Goal: Information Seeking & Learning: Learn about a topic

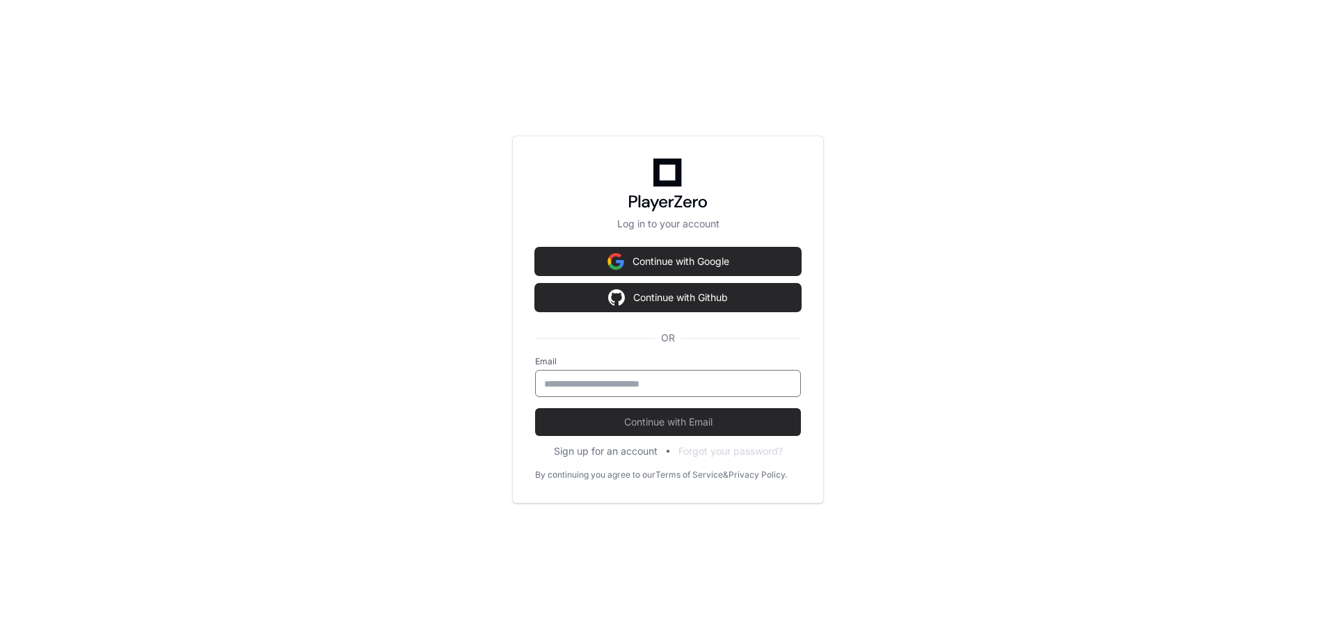
click at [641, 387] on input "email" at bounding box center [668, 384] width 248 height 14
type input "**********"
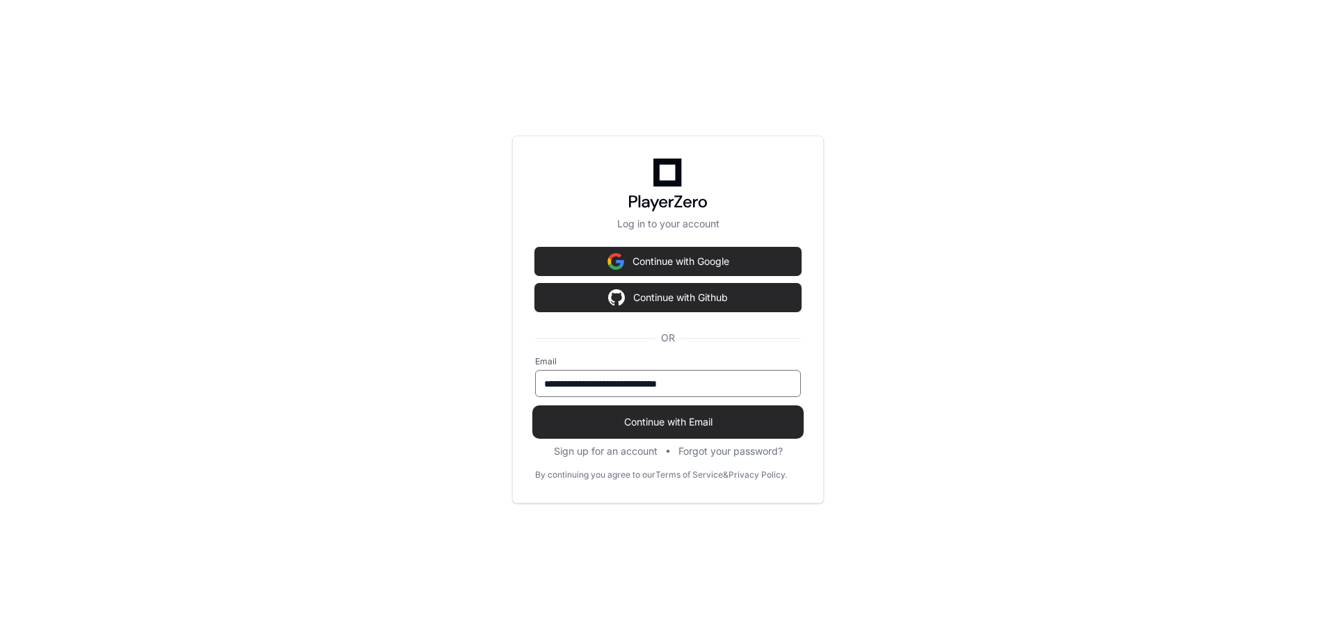
click at [689, 419] on span "Continue with Email" at bounding box center [668, 422] width 266 height 14
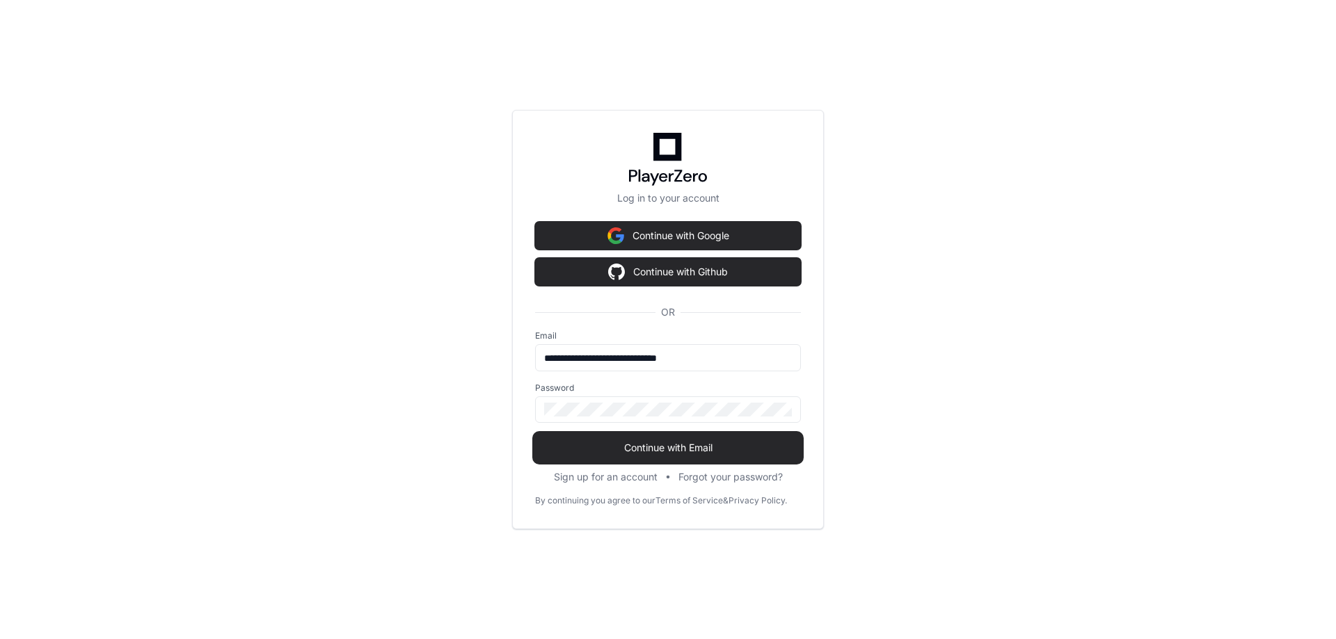
click at [692, 447] on span "Continue with Email" at bounding box center [668, 448] width 266 height 14
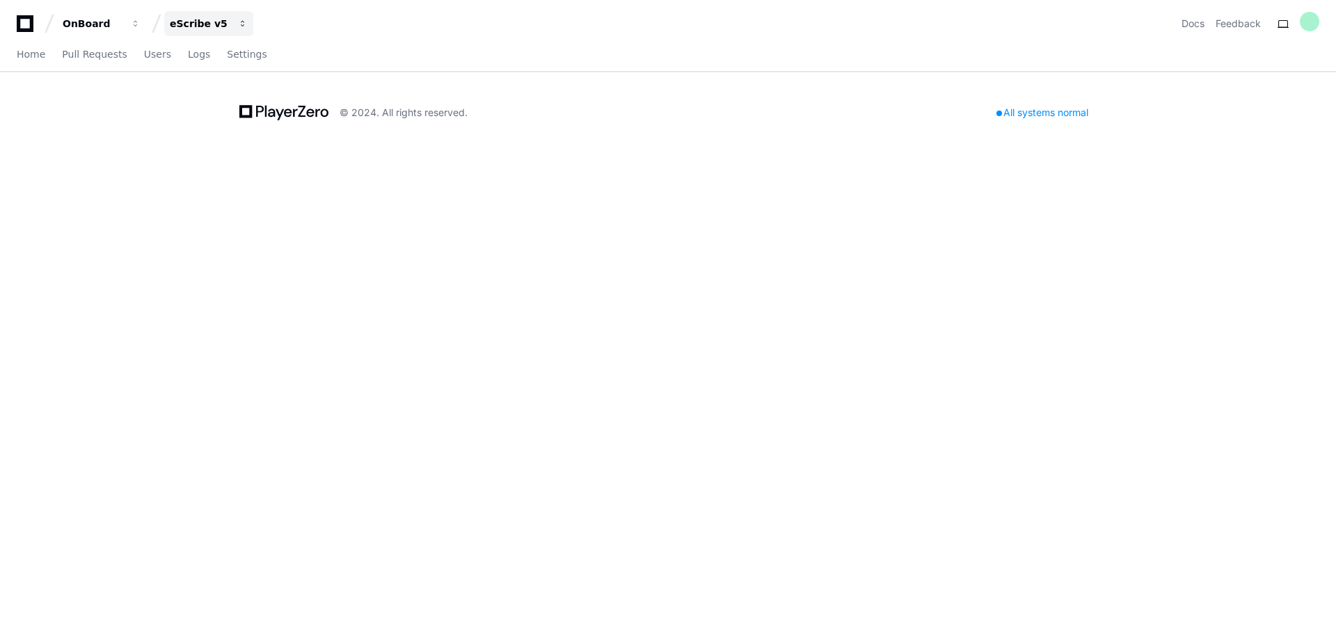
click at [212, 20] on div "eScribe v5" at bounding box center [200, 24] width 60 height 14
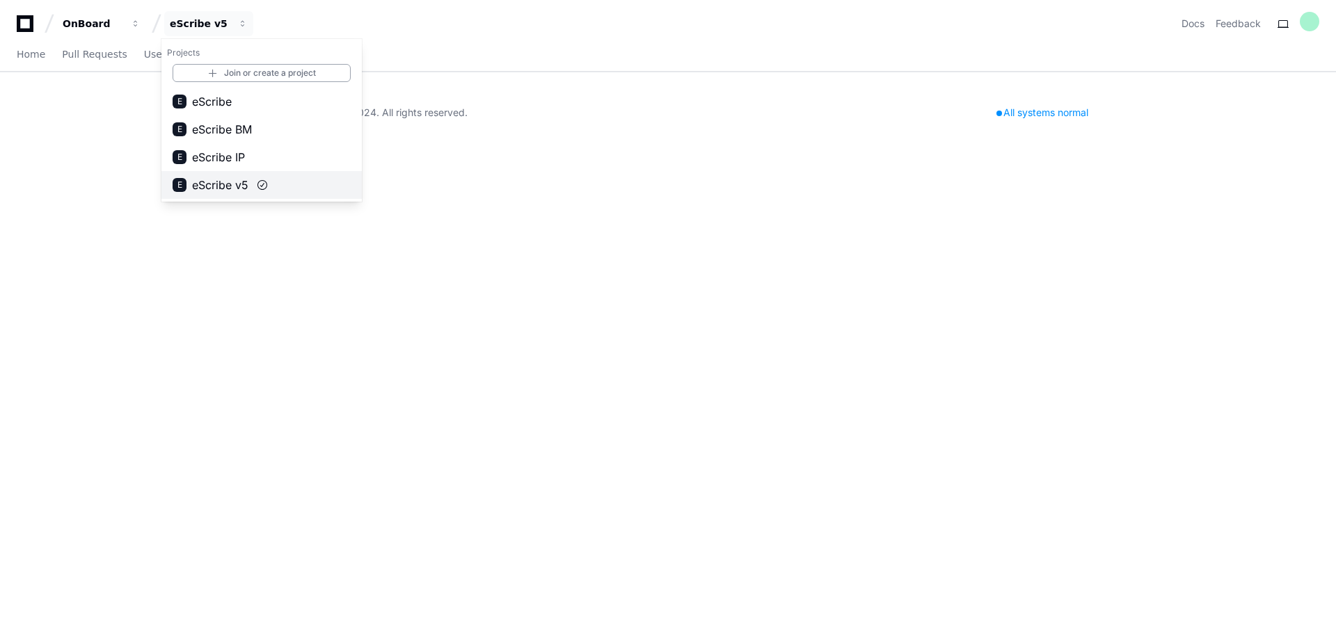
click at [222, 183] on span "eScribe v5" at bounding box center [220, 185] width 56 height 17
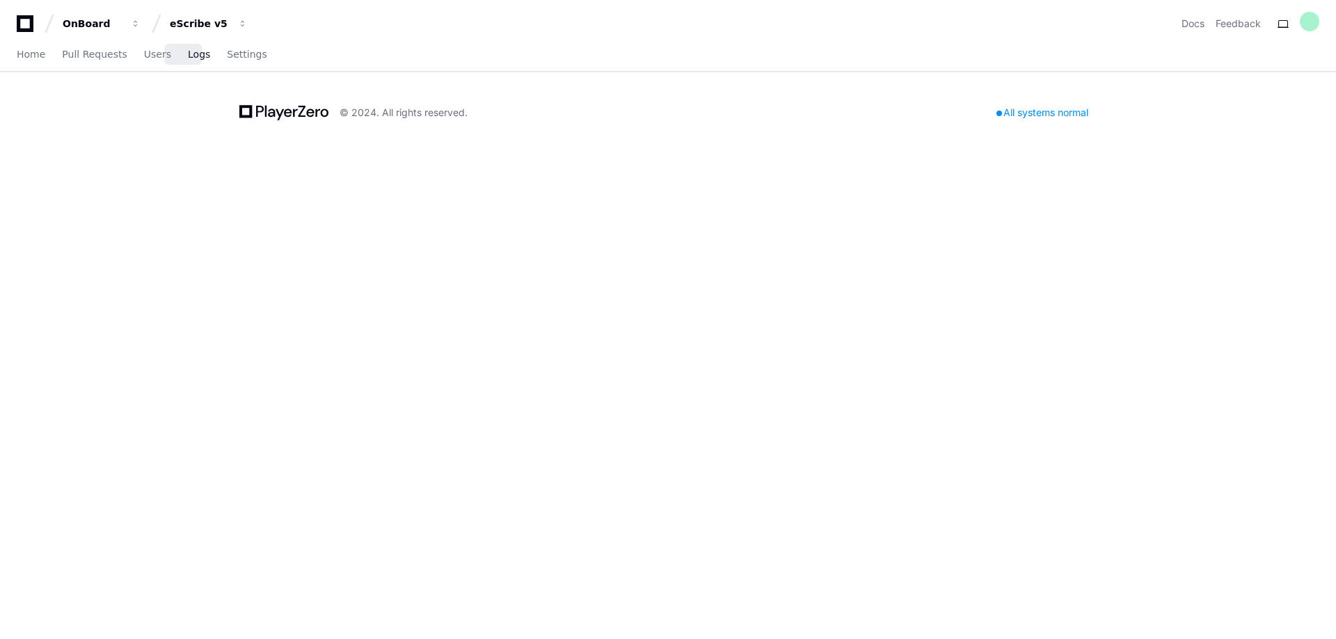
click at [191, 58] on span "Logs" at bounding box center [199, 54] width 22 height 8
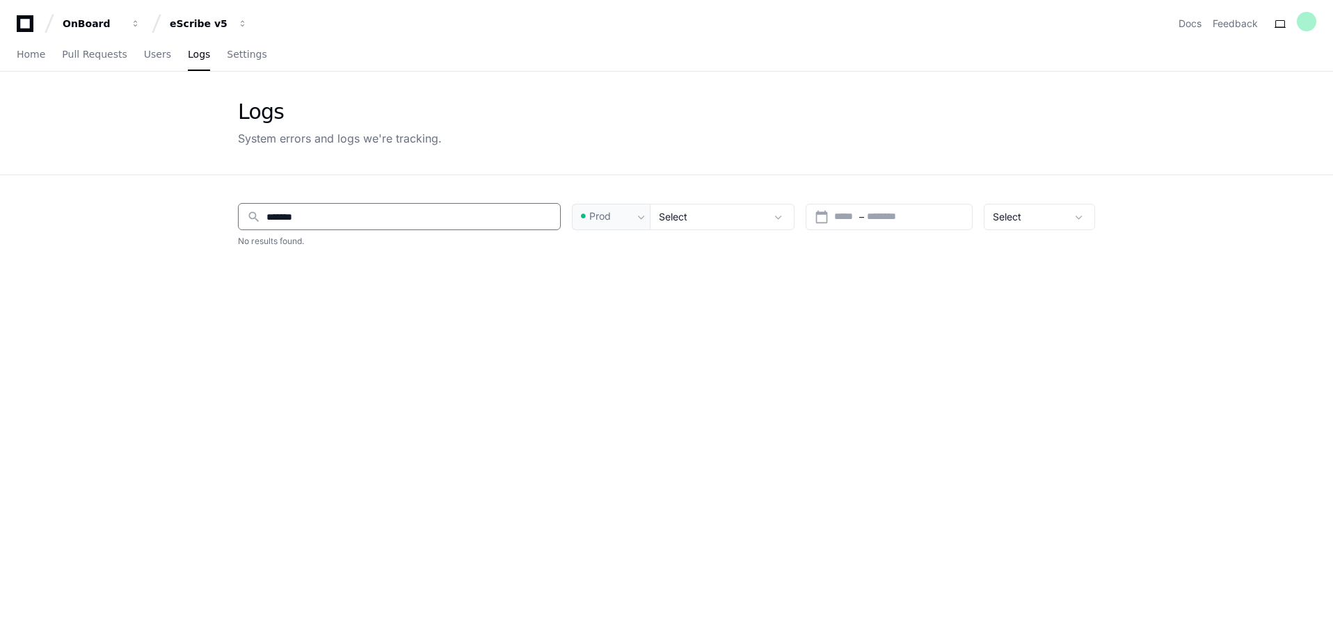
drag, startPoint x: 195, startPoint y: 229, endPoint x: 75, endPoint y: 232, distance: 120.4
click at [73, 233] on app-issue-list-page "Logs System errors and logs we're tracking. search ******* Prod Select calendar…" at bounding box center [666, 443] width 1333 height 743
type input "******"
click at [219, 28] on div "eScribe v5" at bounding box center [200, 24] width 60 height 14
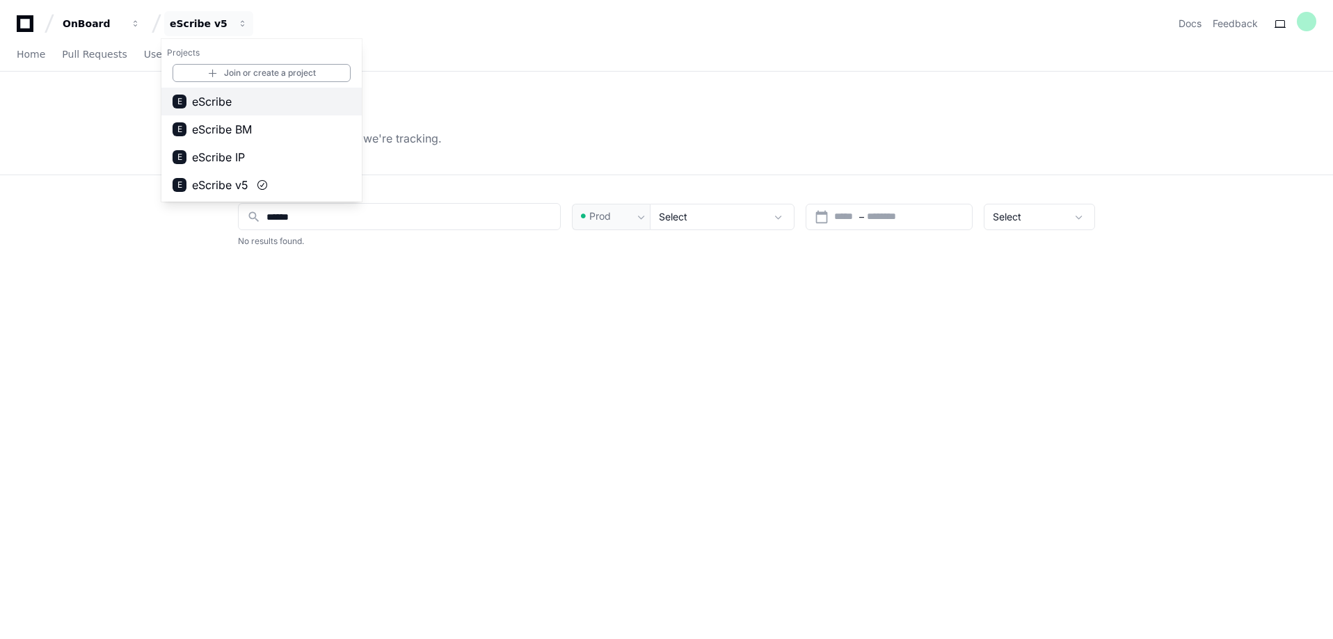
click at [227, 103] on span "eScribe" at bounding box center [212, 101] width 40 height 17
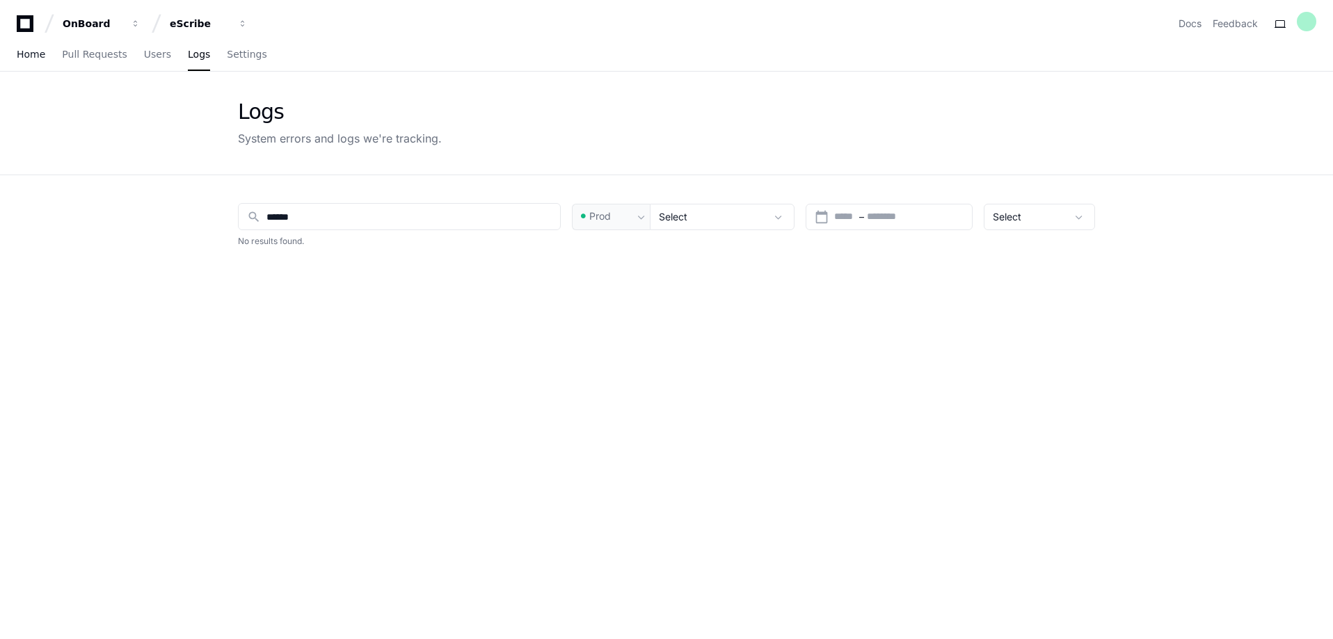
click at [30, 39] on app-nav "OnBoard eScribe Docs Feedback Home Pull Requests Users Logs Settings" at bounding box center [666, 36] width 1333 height 72
click at [31, 50] on span "Home" at bounding box center [31, 54] width 29 height 8
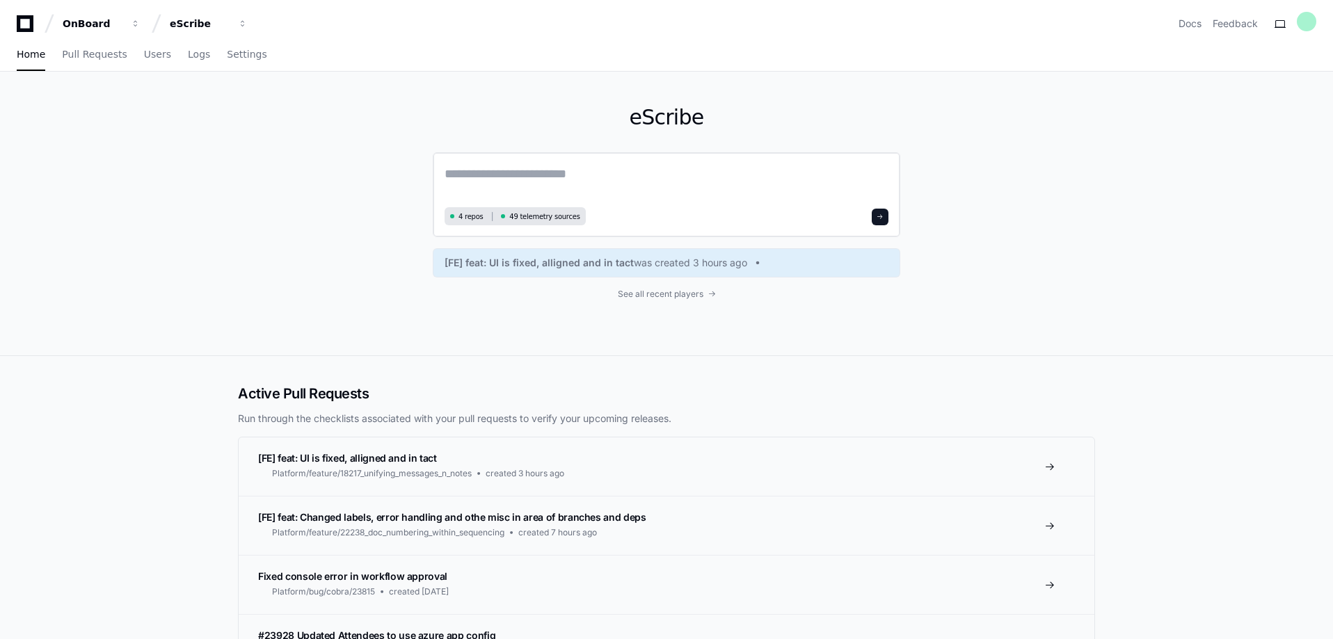
click at [509, 173] on textarea at bounding box center [667, 183] width 444 height 39
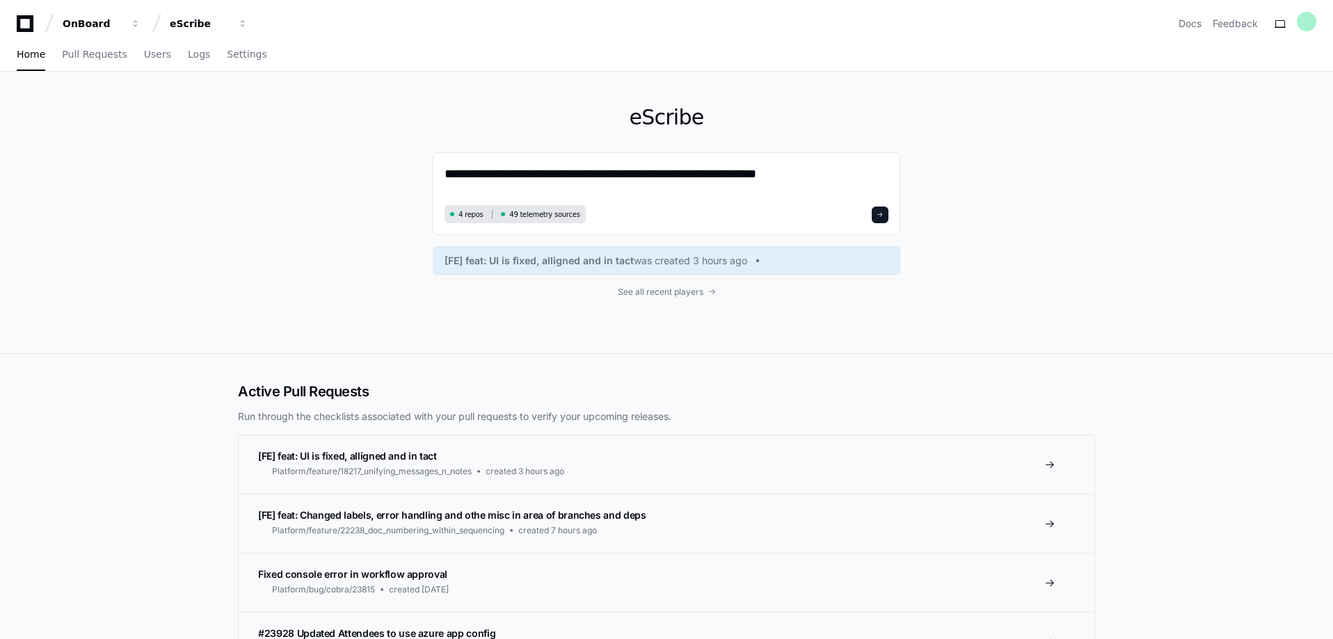
type textarea "**********"
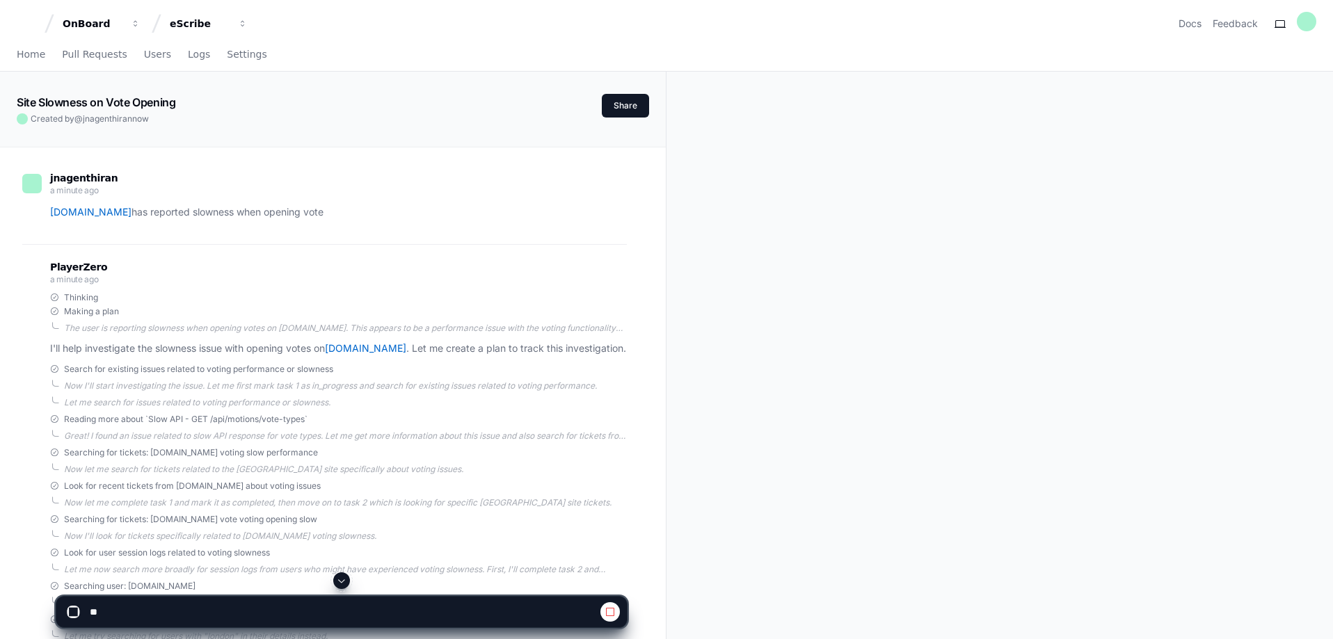
scroll to position [115, 0]
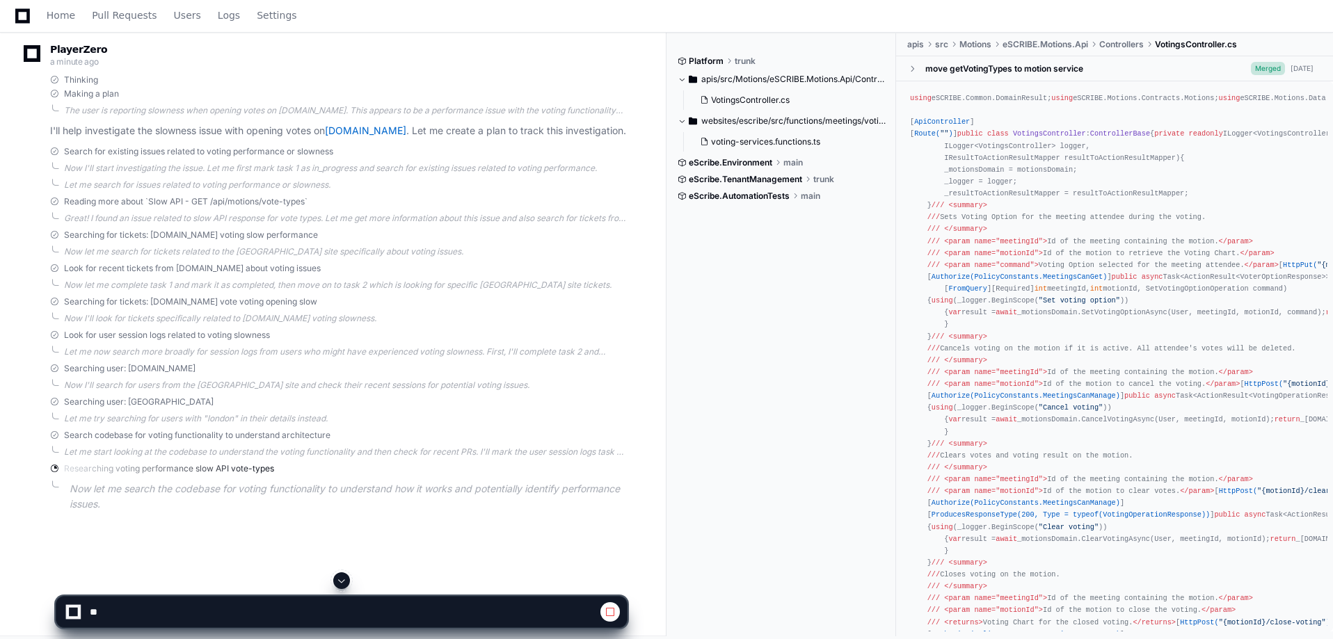
drag, startPoint x: 673, startPoint y: 641, endPoint x: 672, endPoint y: 632, distance: 9.2
click at [672, 632] on div at bounding box center [829, 606] width 325 height 67
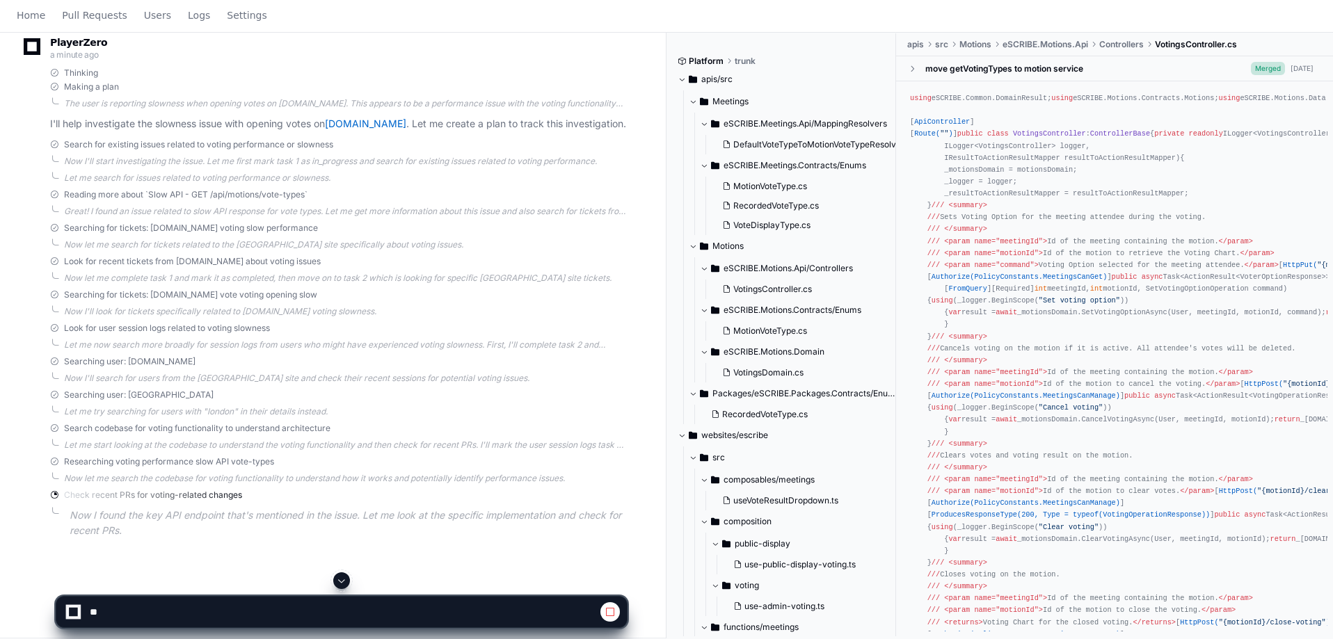
scroll to position [0, 0]
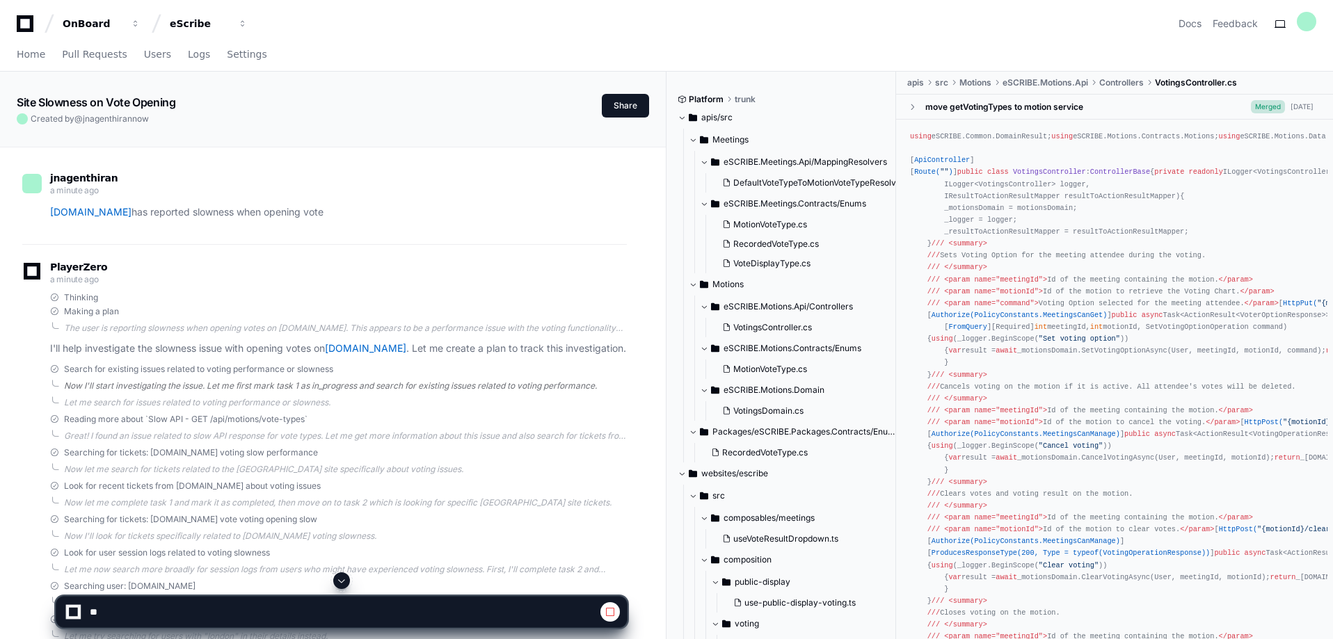
click at [361, 392] on div "Now I'll start investigating the issue. Let me first mark task 1 as in_progress…" at bounding box center [345, 386] width 563 height 11
click at [387, 481] on div "Searching for tickets: [DOMAIN_NAME] voting slow performance" at bounding box center [338, 475] width 577 height 11
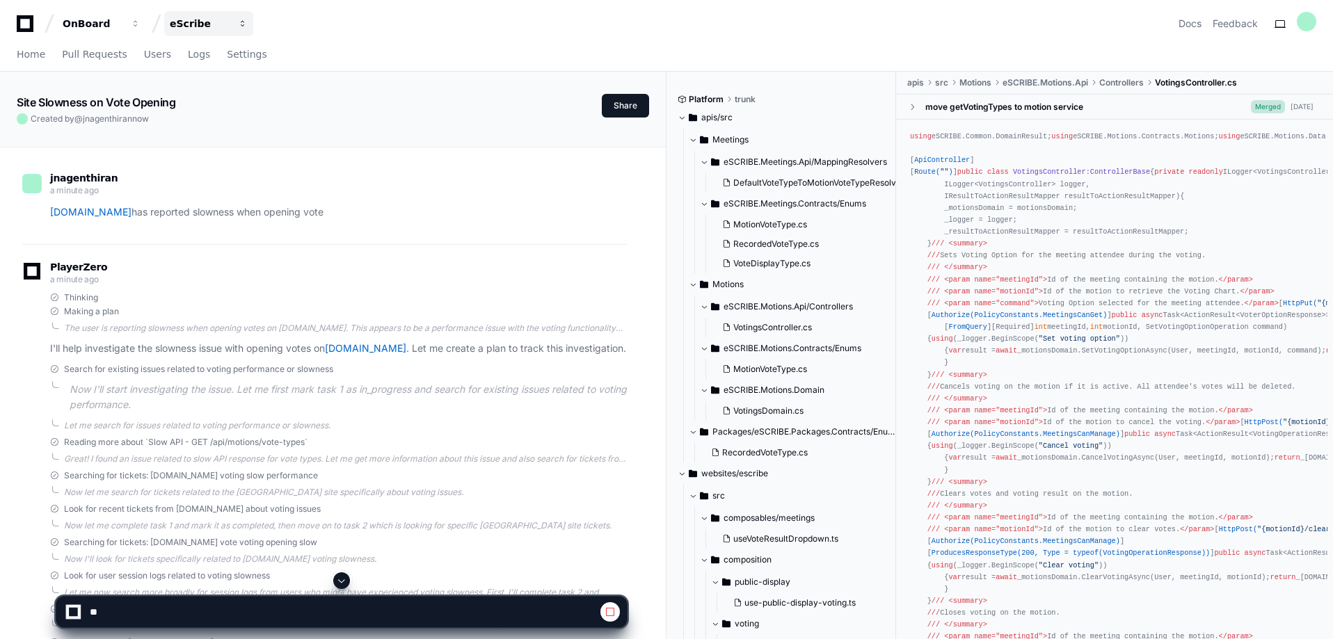
click at [193, 21] on div "eScribe" at bounding box center [200, 24] width 60 height 14
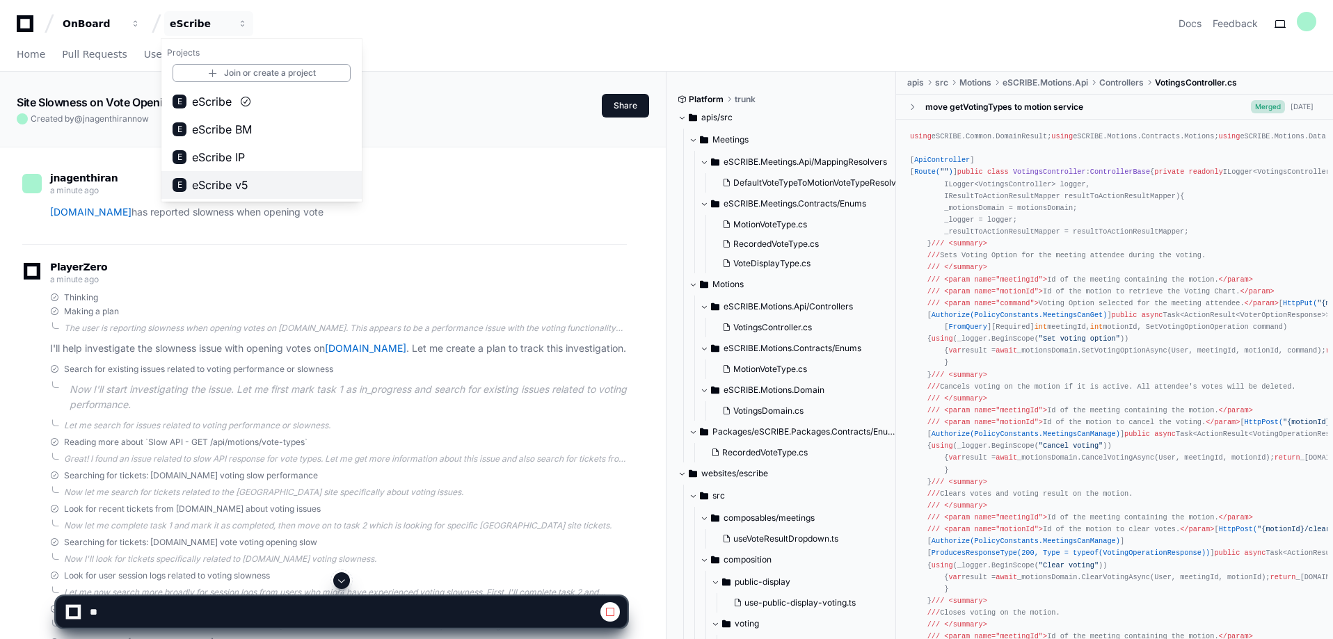
click at [233, 184] on span "eScribe v5" at bounding box center [220, 185] width 56 height 17
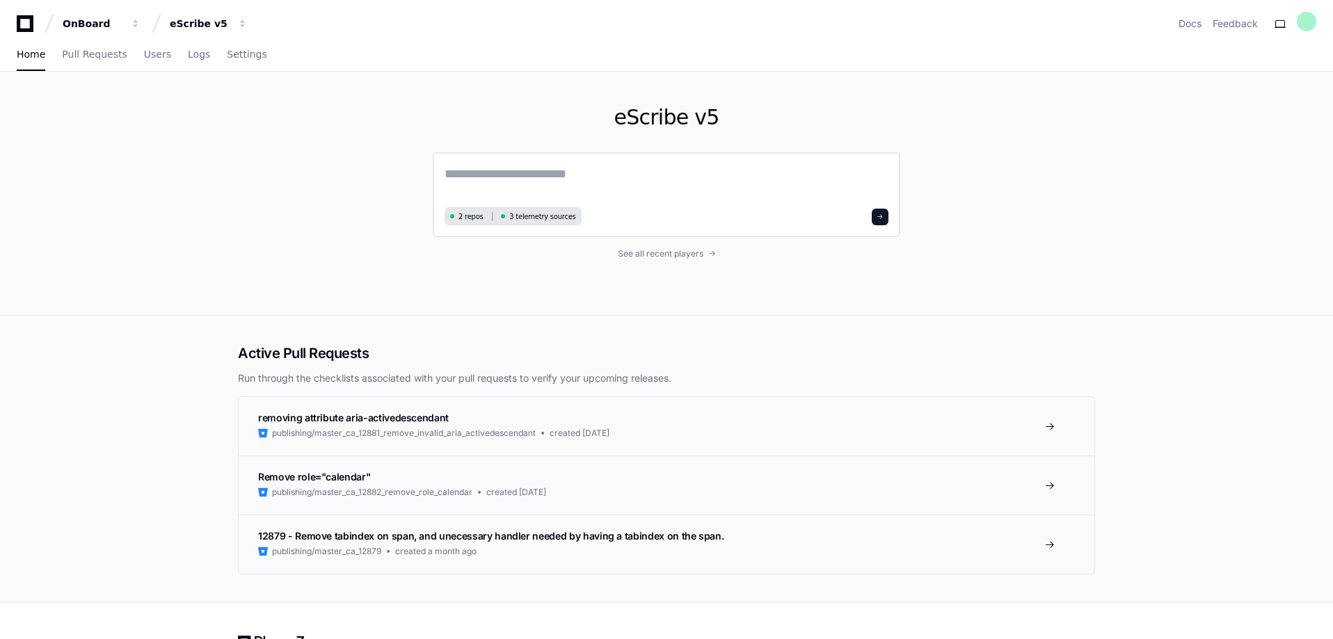
click at [567, 176] on textarea at bounding box center [667, 183] width 444 height 39
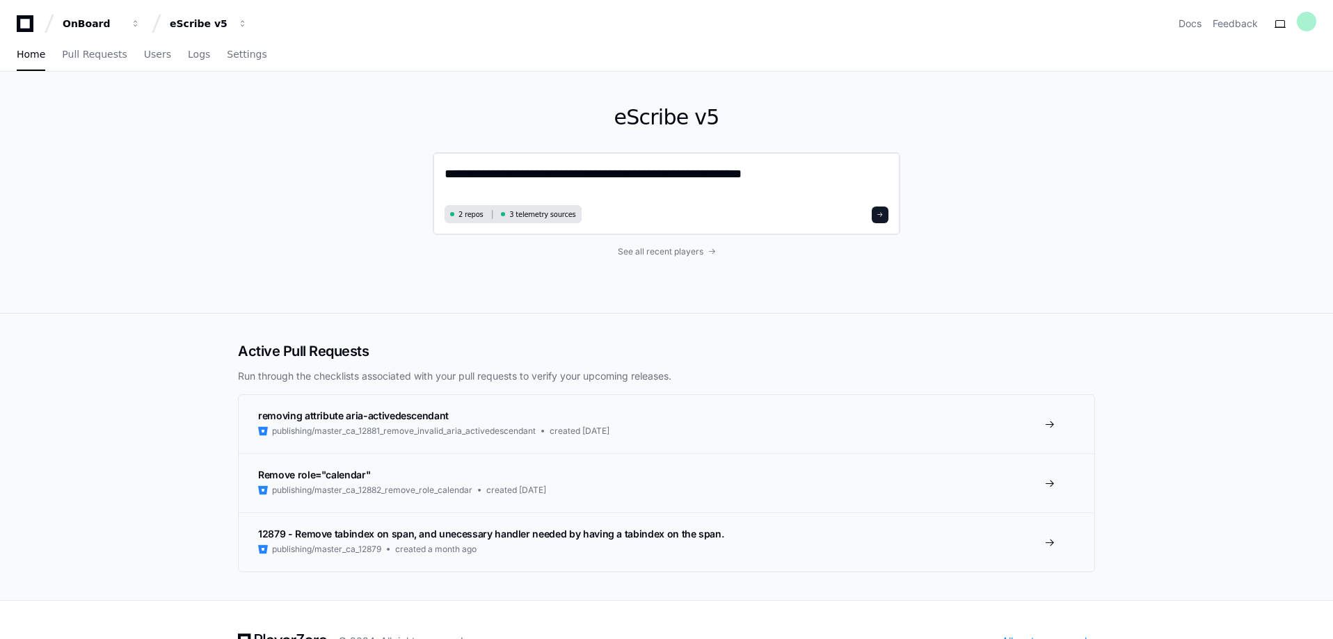
type textarea "**********"
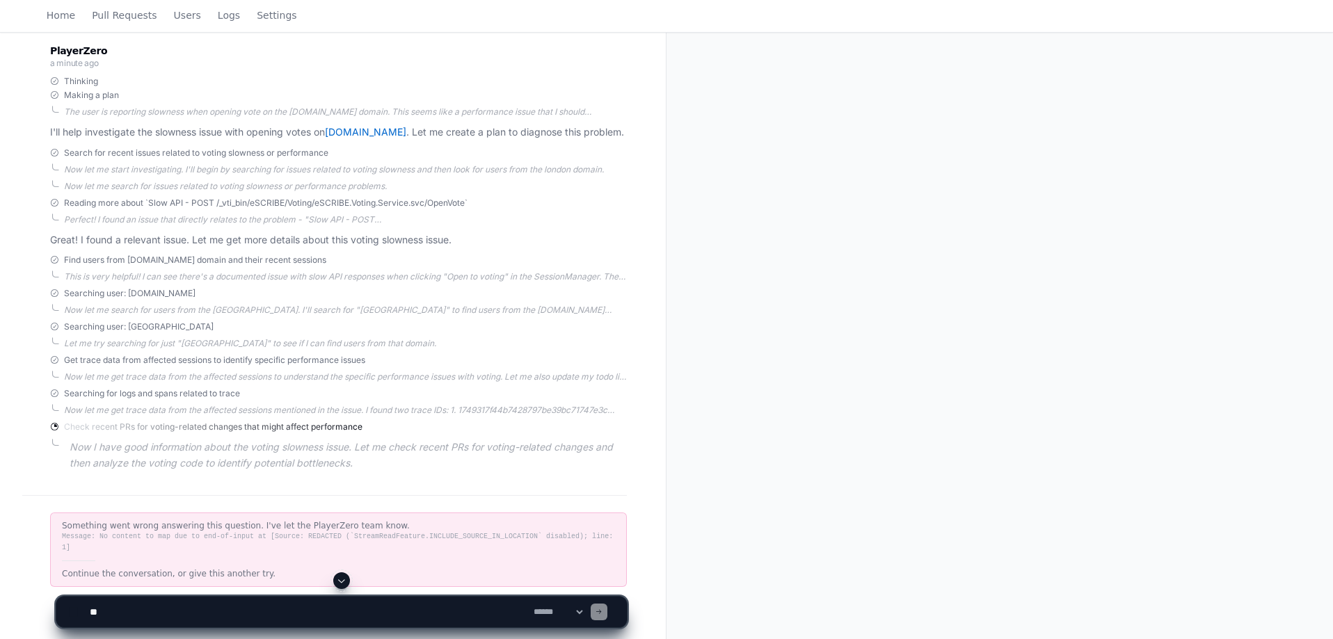
scroll to position [229, 0]
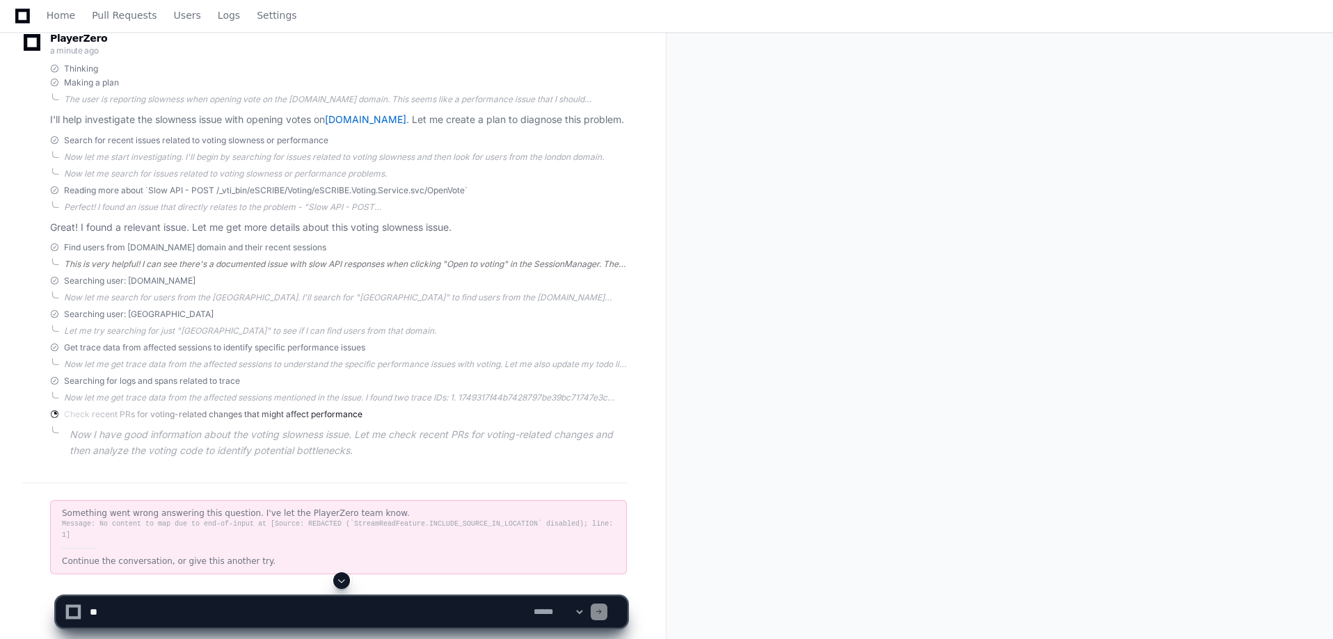
click at [153, 270] on div "This is very helpful! I can see there's a documented issue with slow API respon…" at bounding box center [345, 264] width 563 height 11
